Goal: Task Accomplishment & Management: Manage account settings

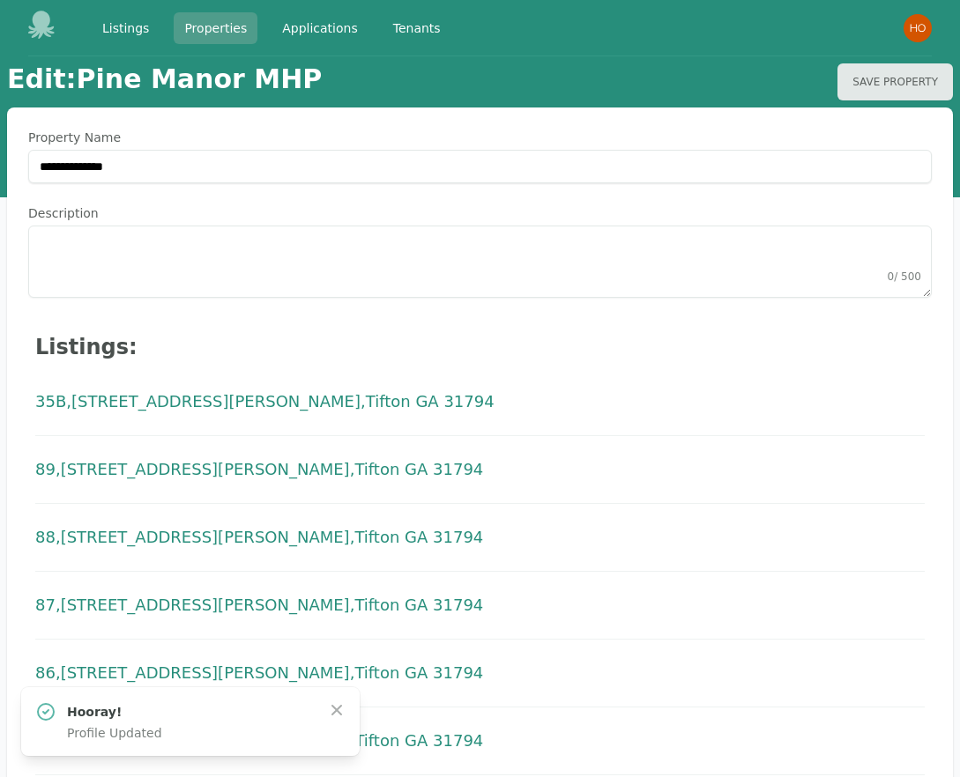
click at [205, 26] on link "Properties" at bounding box center [216, 28] width 84 height 32
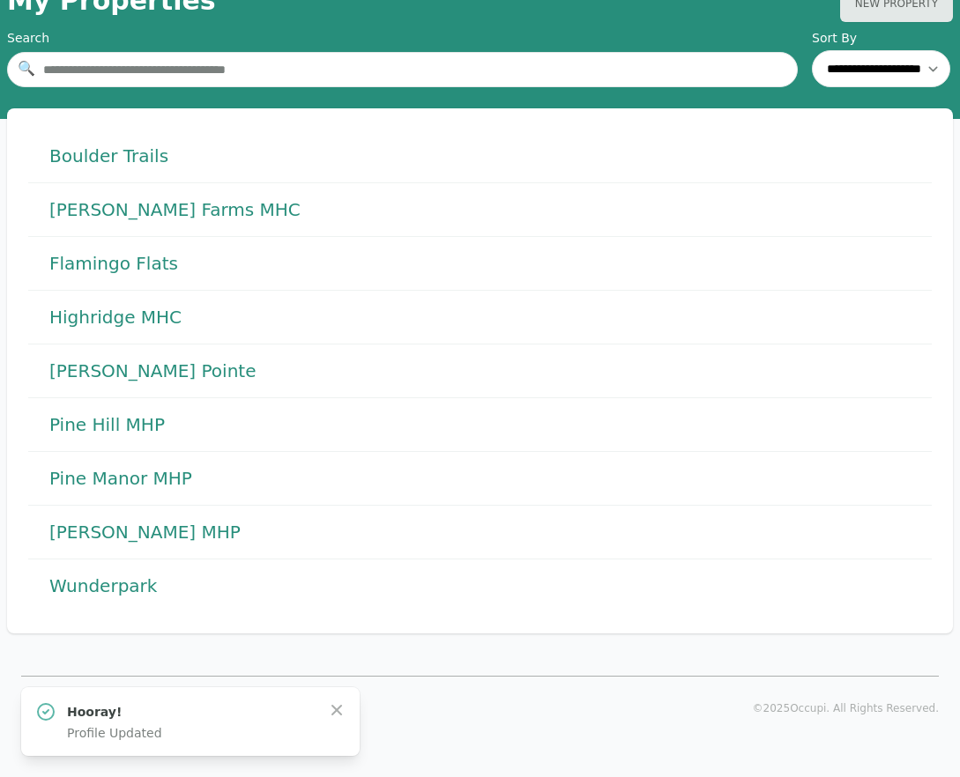
scroll to position [77, 0]
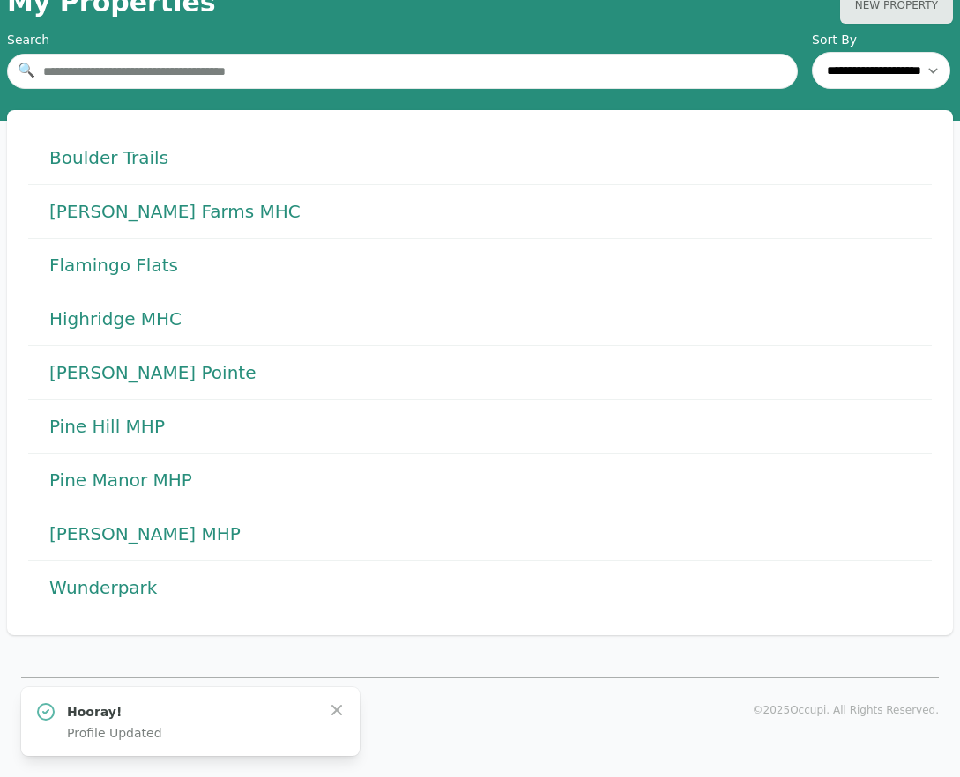
click at [137, 485] on h1 "Pine Manor MHP" at bounding box center [120, 480] width 143 height 25
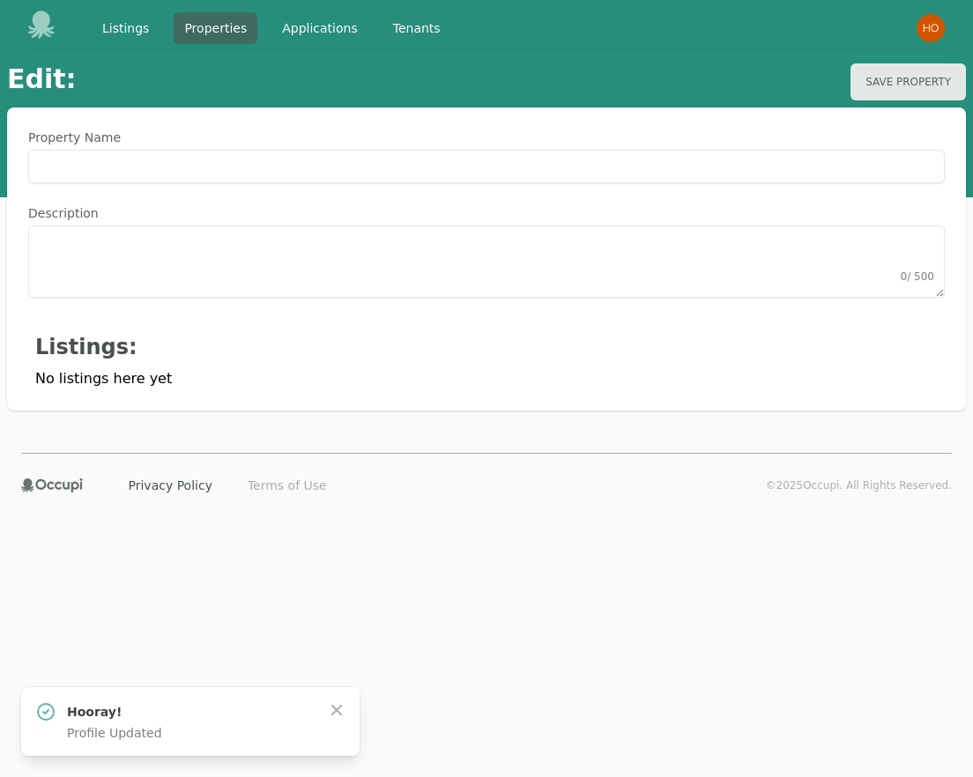
type Name "**********"
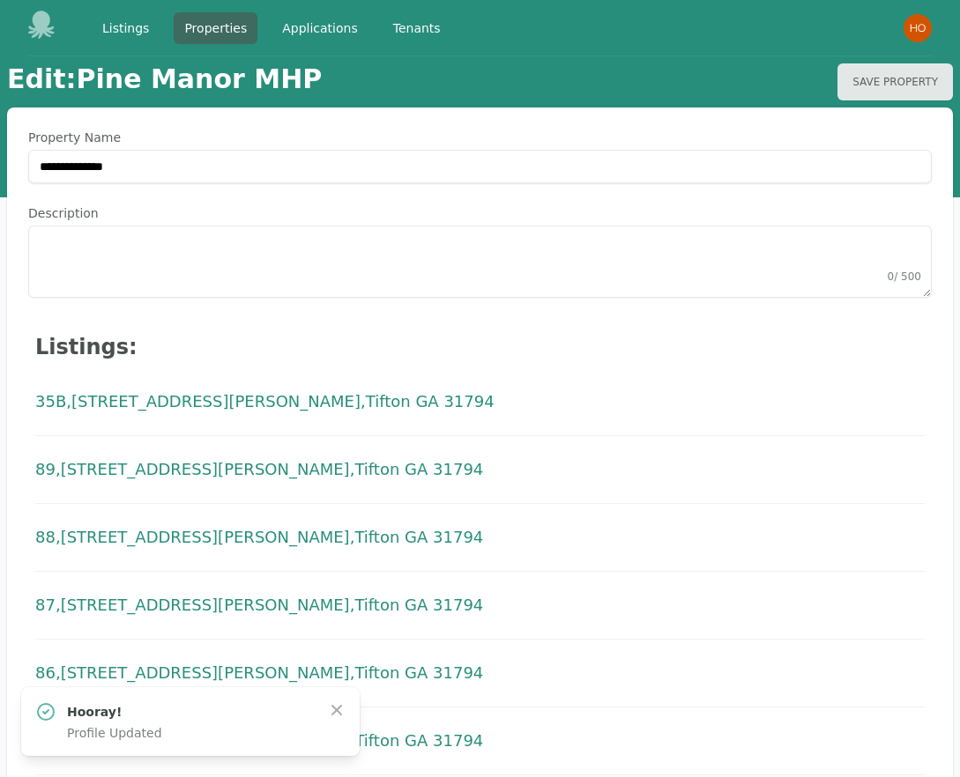
click at [366, 404] on span "Tifton GA 31794" at bounding box center [430, 401] width 129 height 25
click at [128, 30] on link "Listings" at bounding box center [126, 28] width 68 height 32
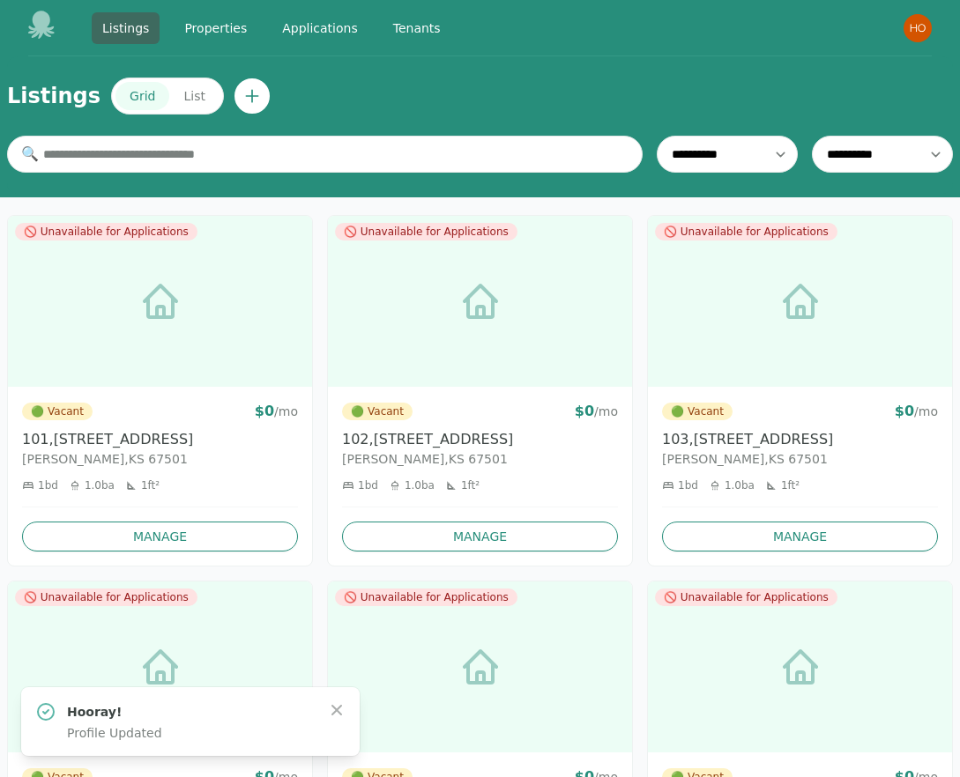
drag, startPoint x: 499, startPoint y: 440, endPoint x: 375, endPoint y: 441, distance: 123.4
click at [375, 441] on h3 "[STREET_ADDRESS]" at bounding box center [480, 439] width 276 height 21
copy h3 "[STREET_ADDRESS]"
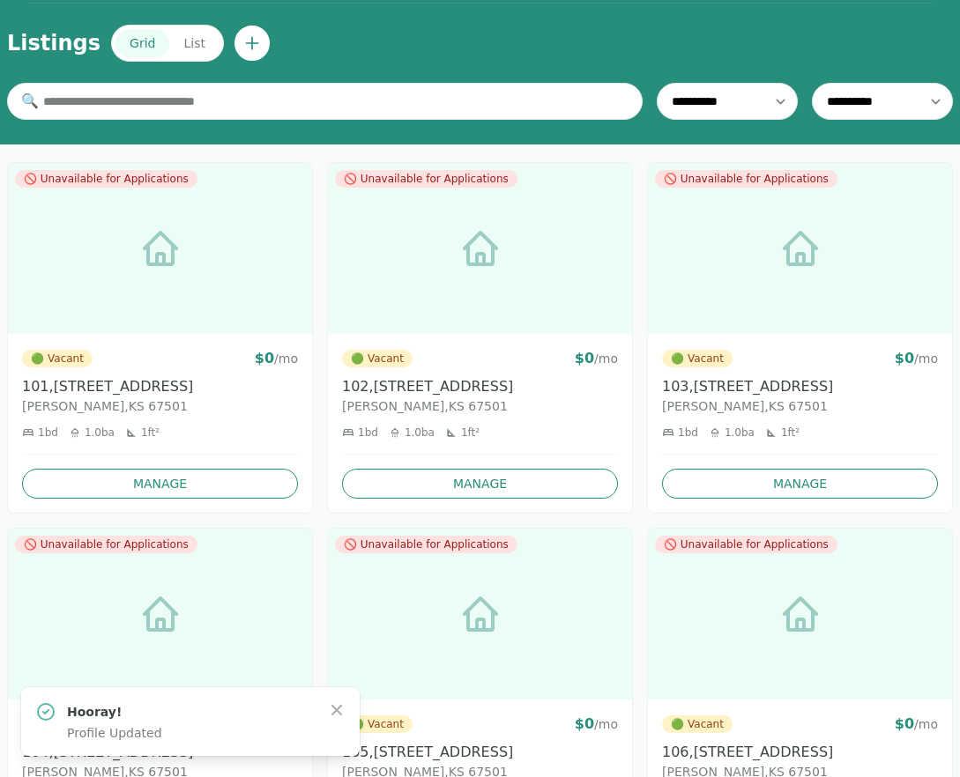
scroll to position [64, 0]
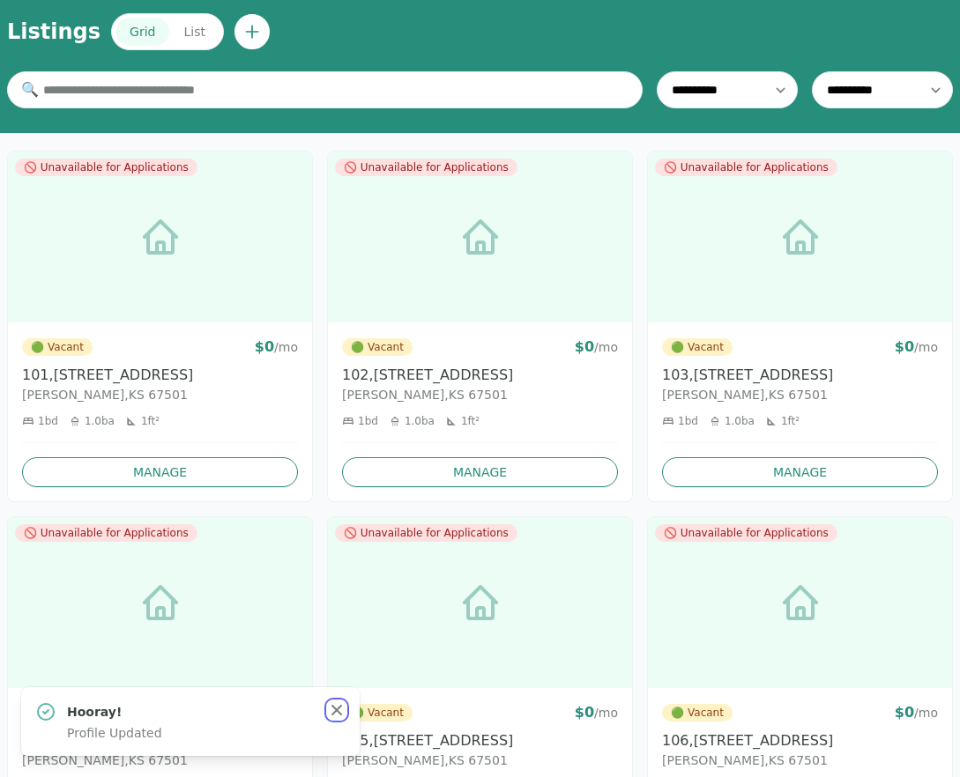
click at [334, 708] on icon "button" at bounding box center [337, 710] width 18 height 18
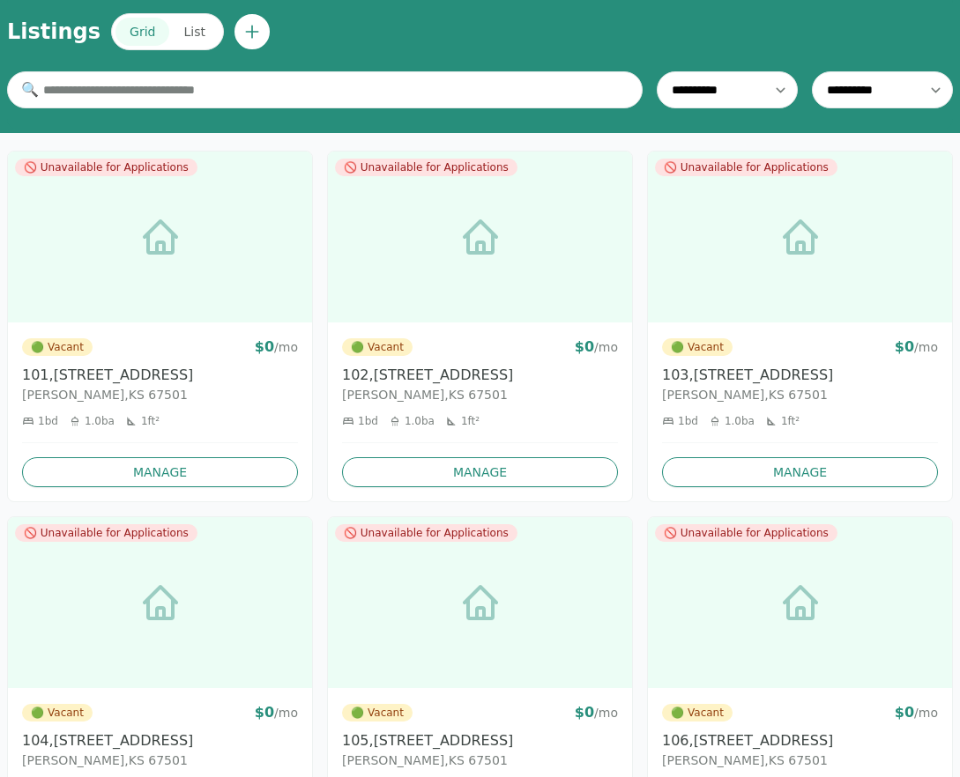
click at [179, 37] on button "List" at bounding box center [193, 32] width 49 height 28
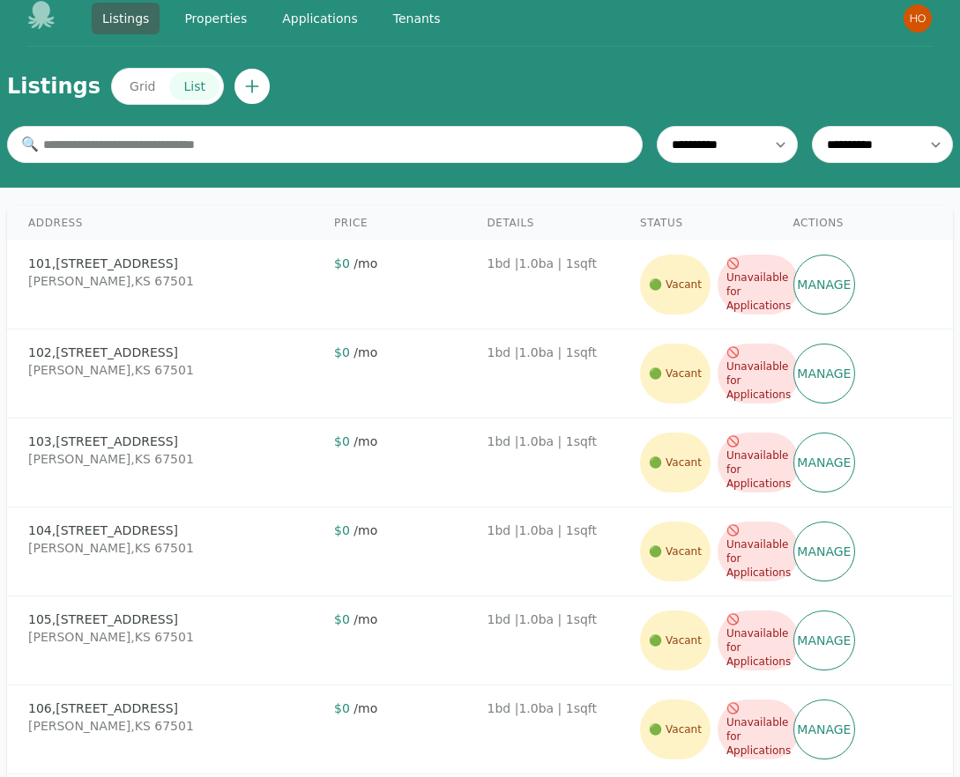
scroll to position [0, 0]
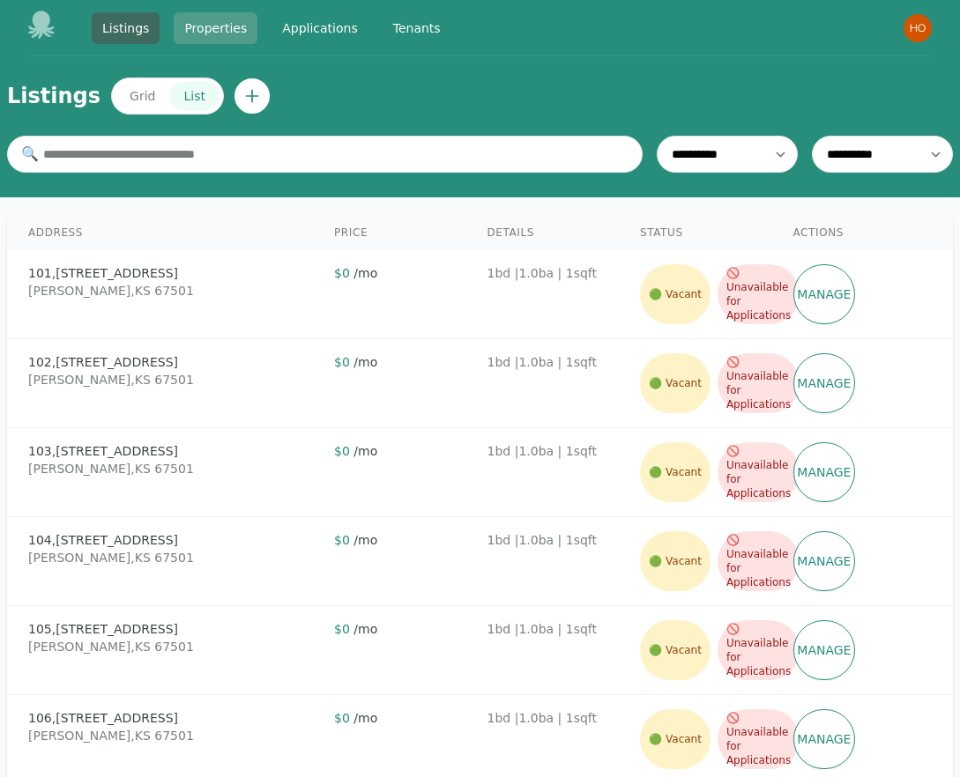
click at [217, 33] on link "Properties" at bounding box center [216, 28] width 84 height 32
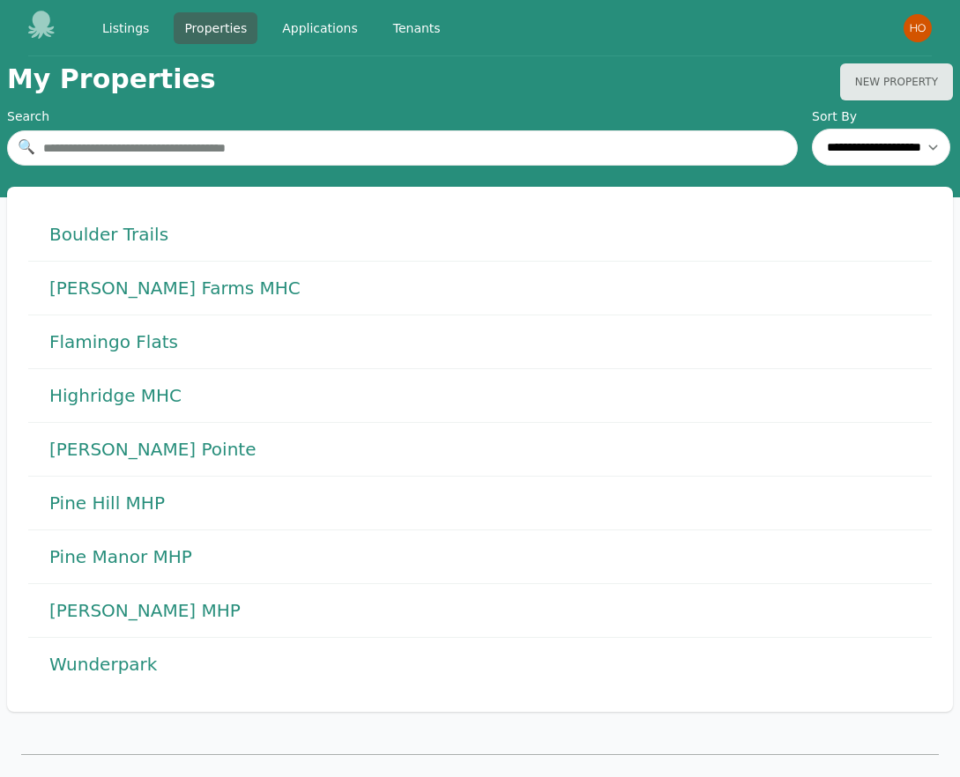
click at [165, 289] on h1 "[PERSON_NAME] Farms MHC" at bounding box center [174, 288] width 251 height 25
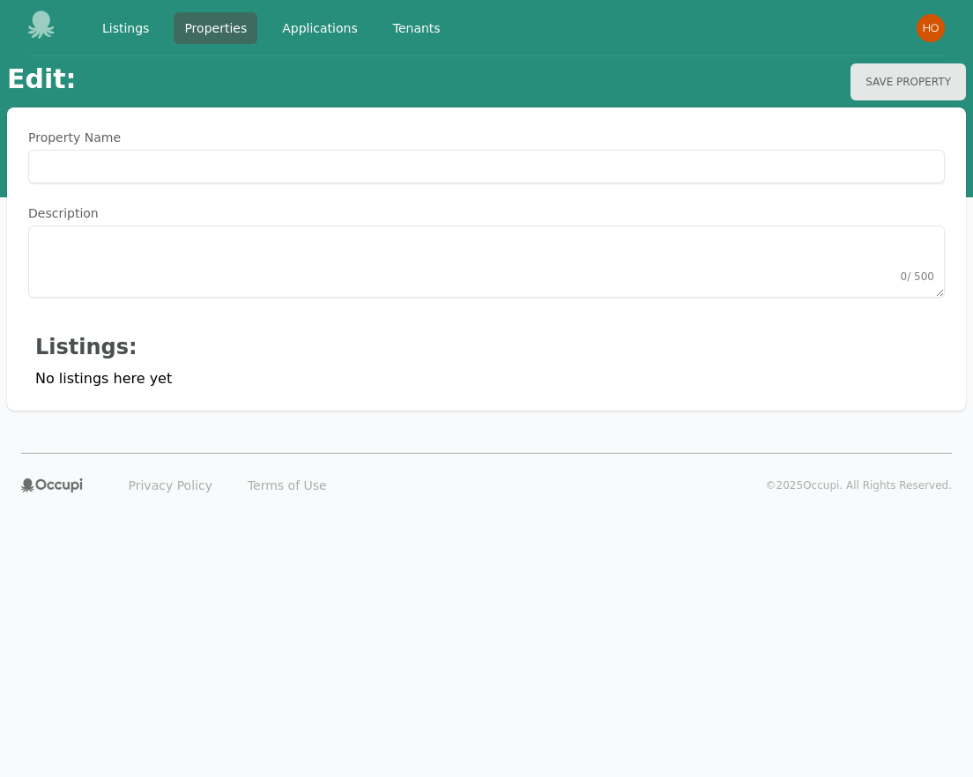
type Name "**********"
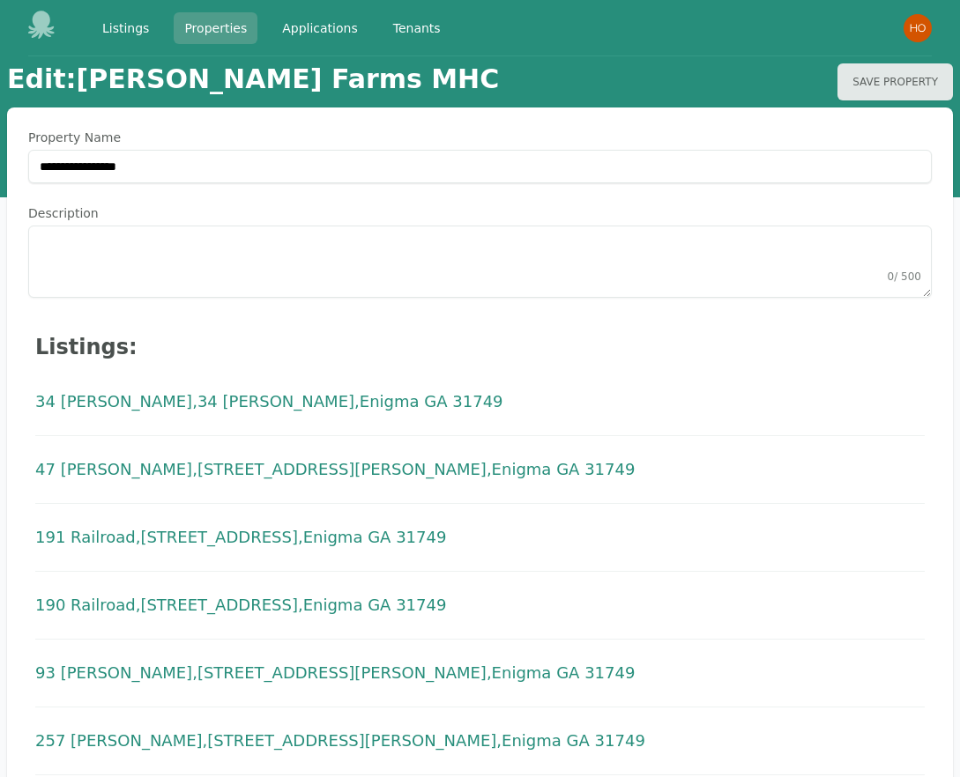
click at [214, 21] on link "Properties" at bounding box center [216, 28] width 84 height 32
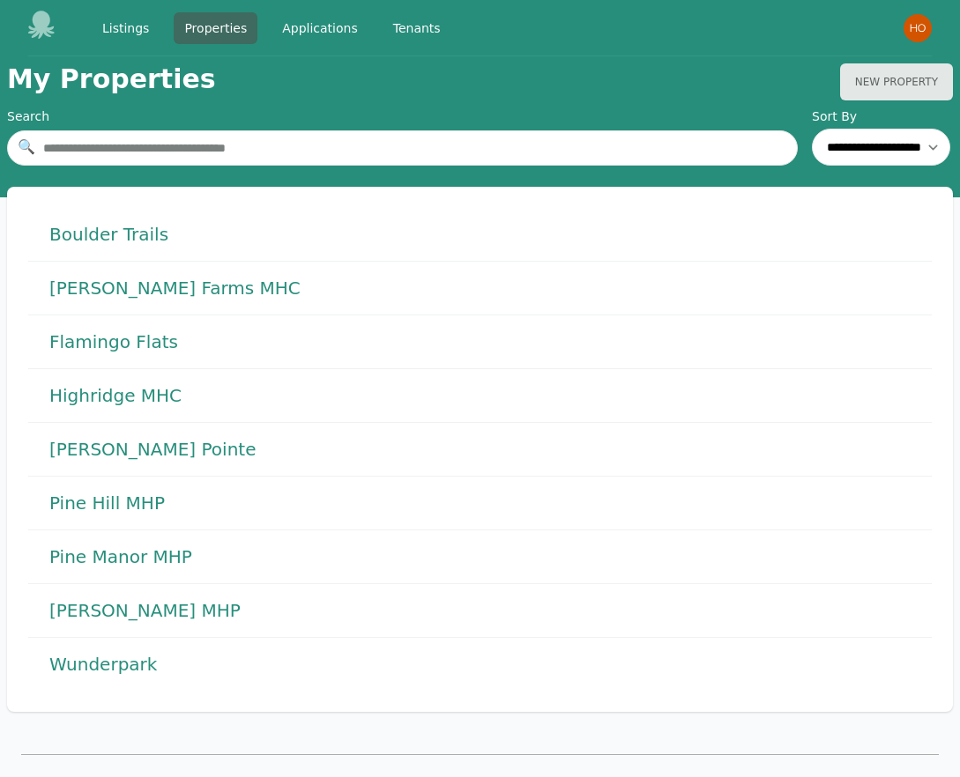
click at [137, 349] on h1 "Flamingo Flats" at bounding box center [113, 342] width 129 height 25
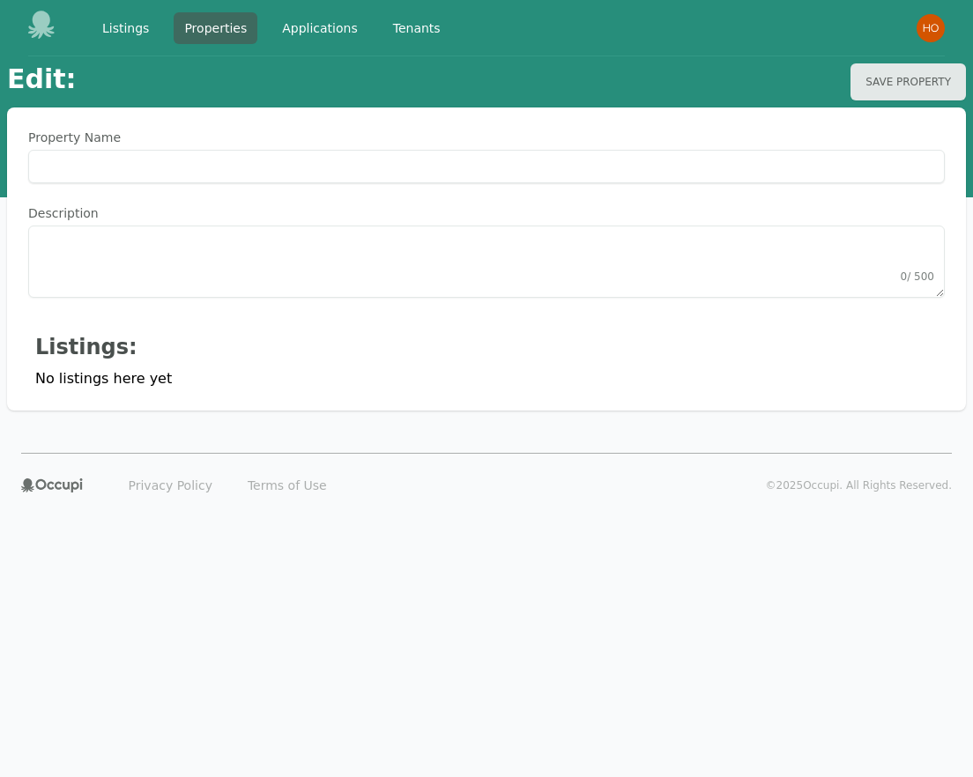
type Name "**********"
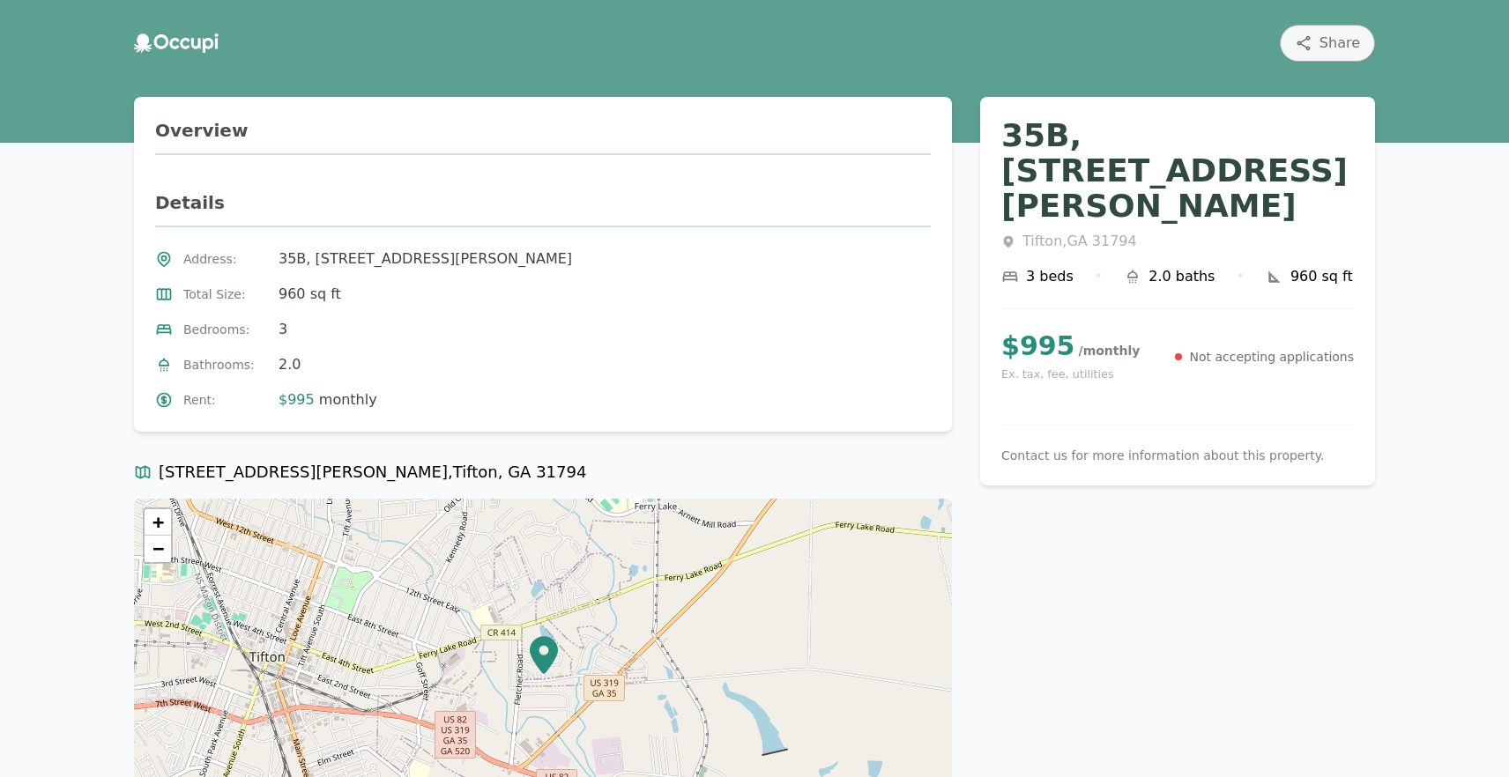
click at [426, 259] on span "35B, 1407 Bill Bowen Rd Lot, Tifton, GA 31794" at bounding box center [424, 259] width 293 height 21
